Goal: Use online tool/utility: Utilize a website feature to perform a specific function

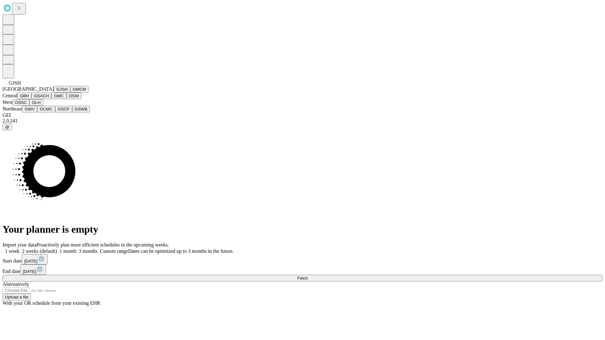
click at [54, 93] on button "GJSH" at bounding box center [62, 89] width 16 height 7
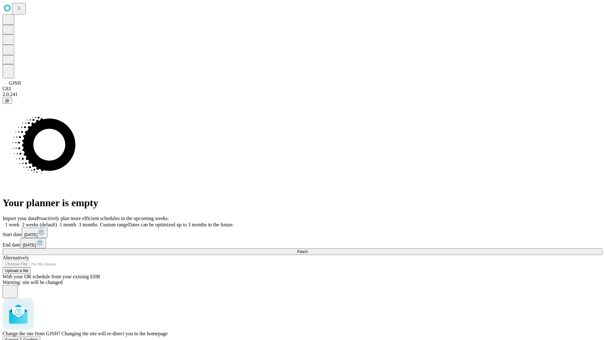
click at [38, 338] on span "Confirm" at bounding box center [30, 340] width 15 height 5
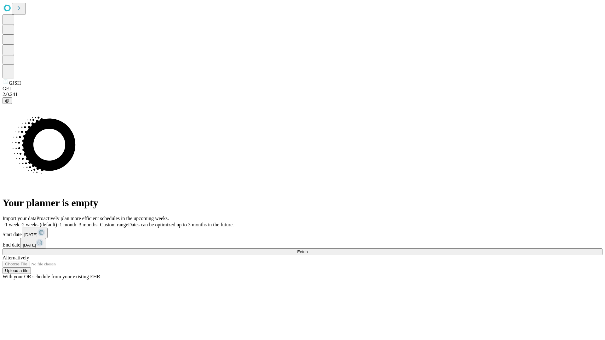
click at [76, 222] on label "1 month" at bounding box center [66, 224] width 19 height 5
click at [308, 250] on span "Fetch" at bounding box center [302, 252] width 10 height 5
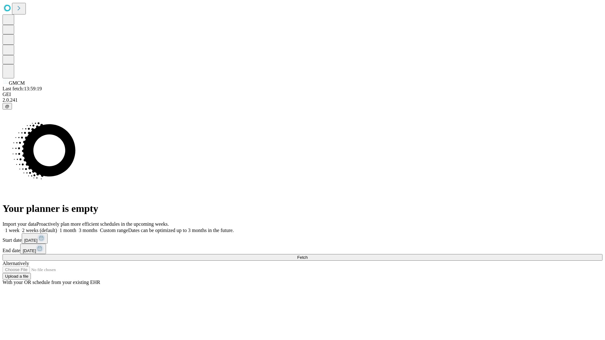
click at [308, 255] on span "Fetch" at bounding box center [302, 257] width 10 height 5
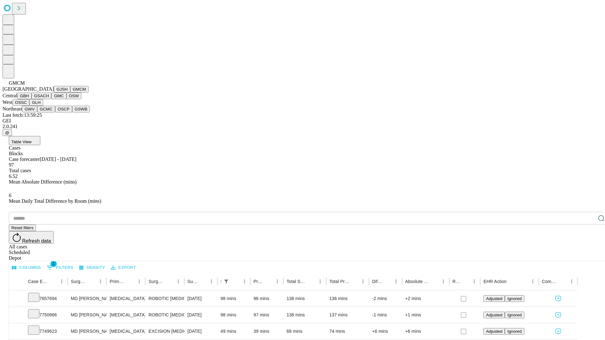
click at [32, 99] on button "GBH" at bounding box center [24, 96] width 14 height 7
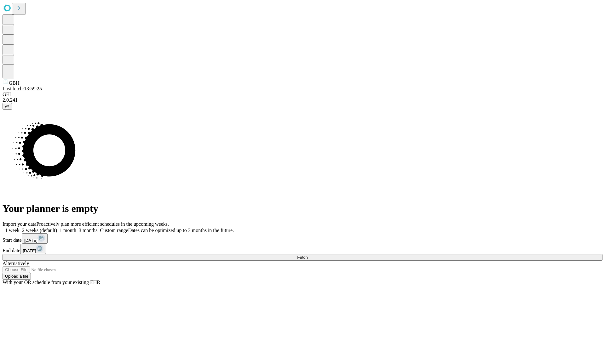
click at [76, 228] on label "1 month" at bounding box center [66, 230] width 19 height 5
click at [308, 255] on span "Fetch" at bounding box center [302, 257] width 10 height 5
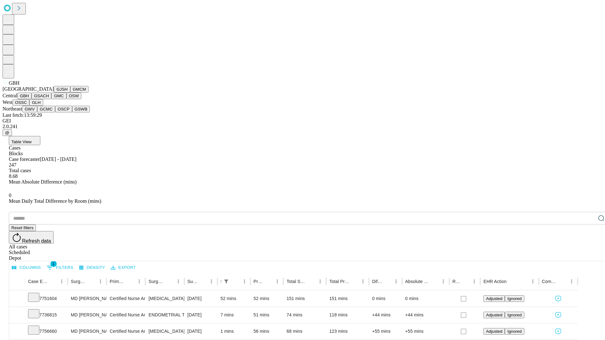
click at [49, 99] on button "GSACH" at bounding box center [42, 96] width 20 height 7
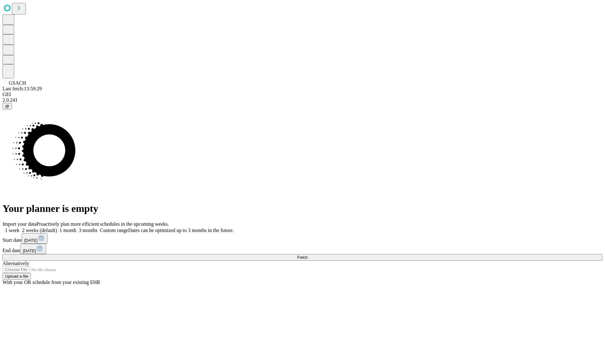
click at [76, 228] on label "1 month" at bounding box center [66, 230] width 19 height 5
click at [308, 255] on span "Fetch" at bounding box center [302, 257] width 10 height 5
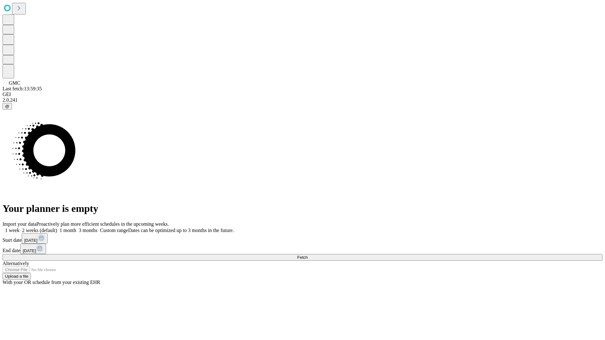
click at [76, 228] on label "1 month" at bounding box center [66, 230] width 19 height 5
click at [308, 255] on span "Fetch" at bounding box center [302, 257] width 10 height 5
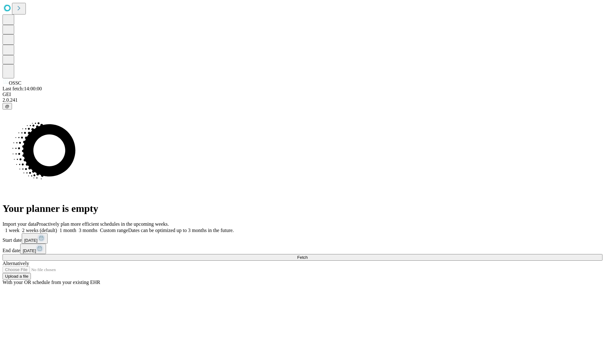
click at [76, 228] on label "1 month" at bounding box center [66, 230] width 19 height 5
click at [308, 255] on span "Fetch" at bounding box center [302, 257] width 10 height 5
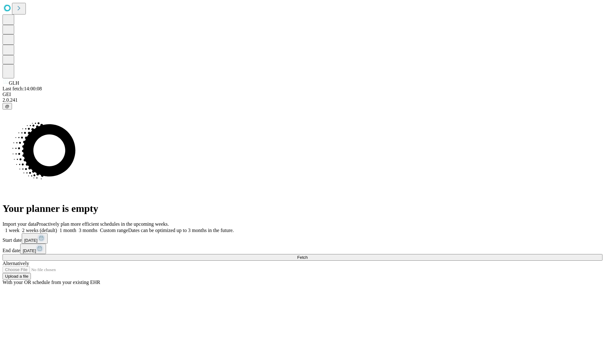
click at [76, 228] on label "1 month" at bounding box center [66, 230] width 19 height 5
click at [308, 255] on span "Fetch" at bounding box center [302, 257] width 10 height 5
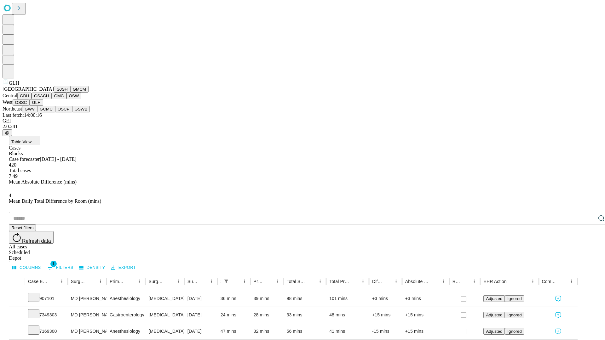
click at [37, 113] on button "GWV" at bounding box center [29, 109] width 15 height 7
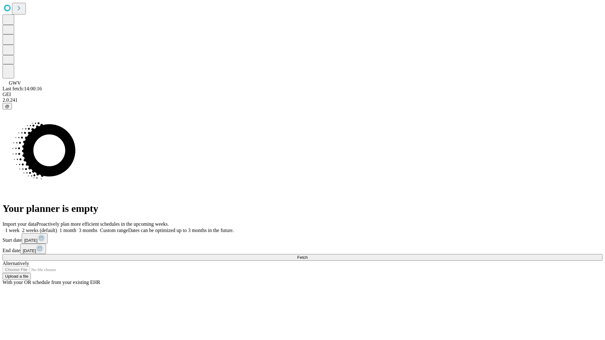
click at [76, 228] on label "1 month" at bounding box center [66, 230] width 19 height 5
click at [308, 255] on span "Fetch" at bounding box center [302, 257] width 10 height 5
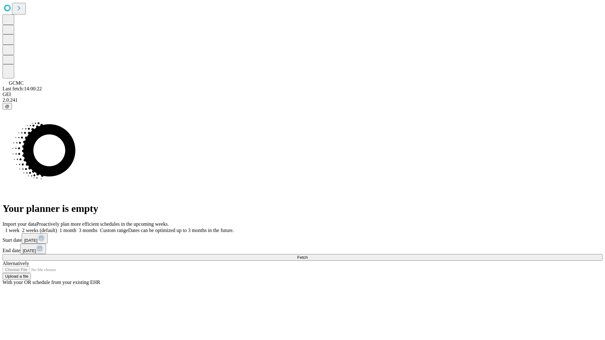
click at [308, 255] on span "Fetch" at bounding box center [302, 257] width 10 height 5
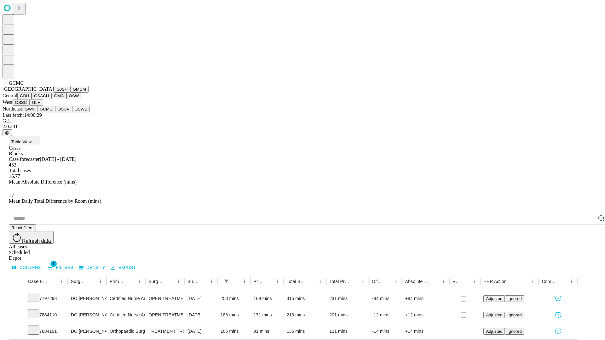
click at [55, 113] on button "OSCP" at bounding box center [63, 109] width 17 height 7
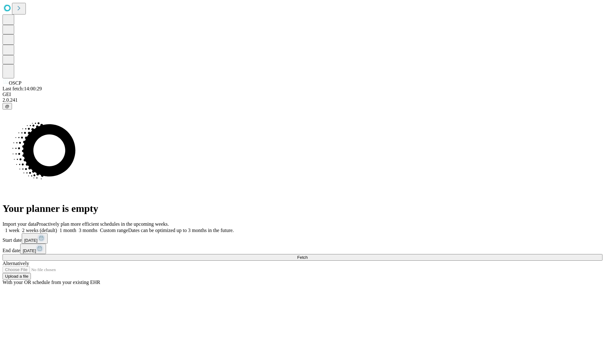
click at [76, 228] on label "1 month" at bounding box center [66, 230] width 19 height 5
click at [308, 255] on span "Fetch" at bounding box center [302, 257] width 10 height 5
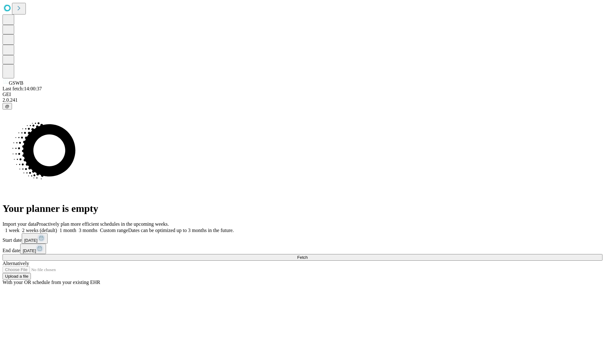
click at [76, 228] on label "1 month" at bounding box center [66, 230] width 19 height 5
click at [308, 255] on span "Fetch" at bounding box center [302, 257] width 10 height 5
